Goal: Navigation & Orientation: Find specific page/section

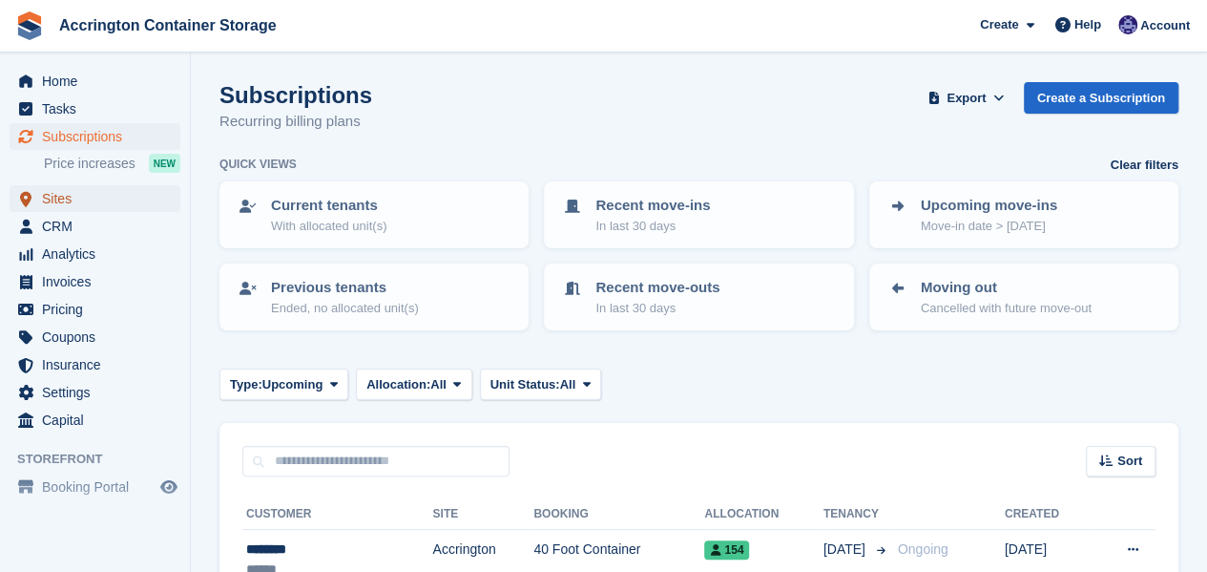
click at [94, 200] on span "Sites" at bounding box center [99, 198] width 115 height 27
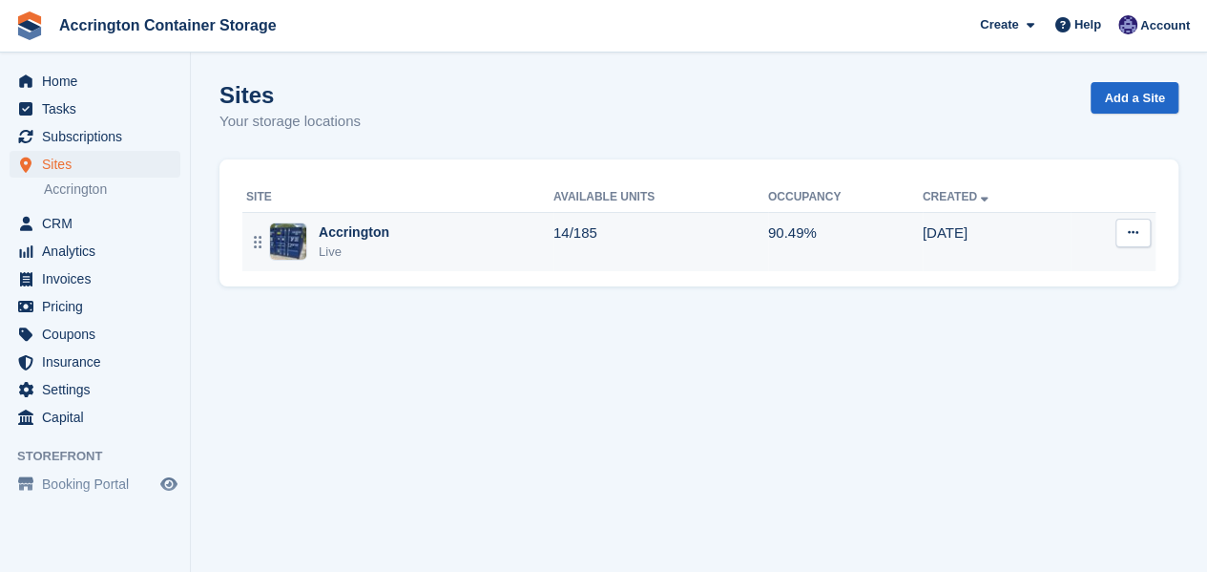
click at [380, 222] on div "Accrington" at bounding box center [354, 232] width 71 height 20
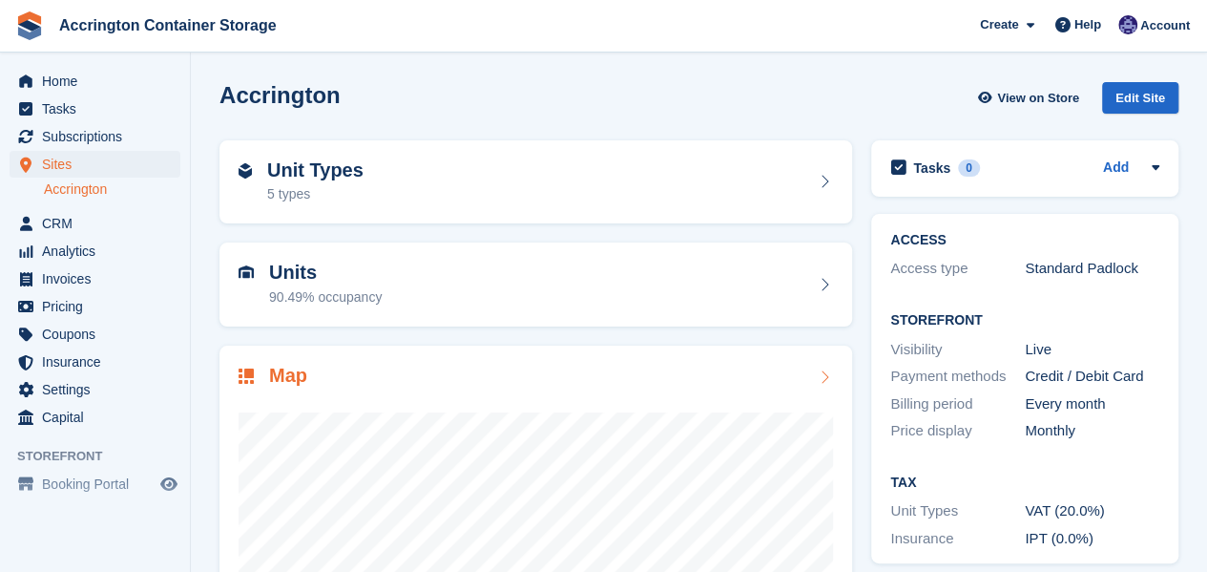
click at [473, 376] on div "Map" at bounding box center [536, 378] width 595 height 26
